Goal: Find contact information: Obtain details needed to contact an individual or organization

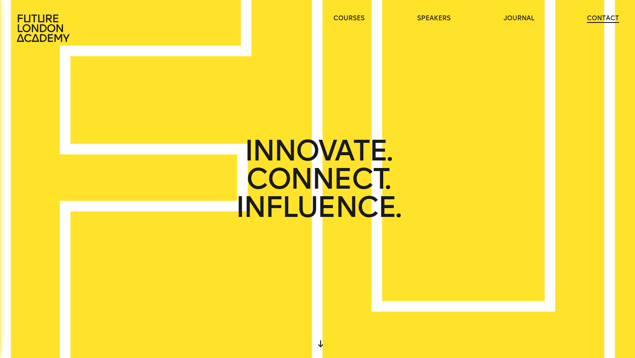
click at [602, 18] on link "contact" at bounding box center [603, 18] width 32 height 9
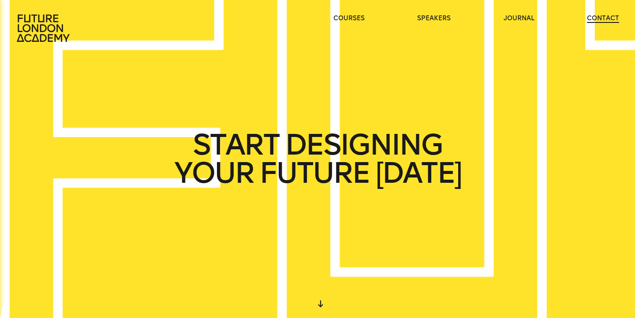
click at [604, 19] on link "contact" at bounding box center [603, 18] width 32 height 9
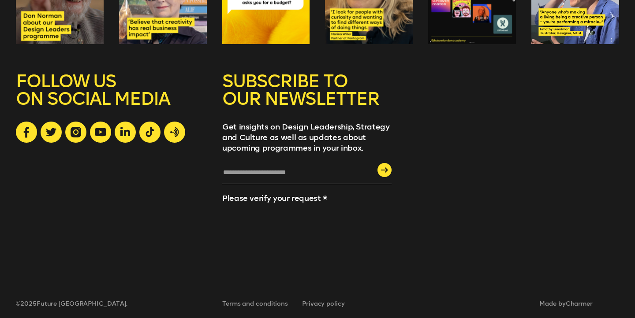
scroll to position [1032, 0]
